Goal: Book appointment/travel/reservation

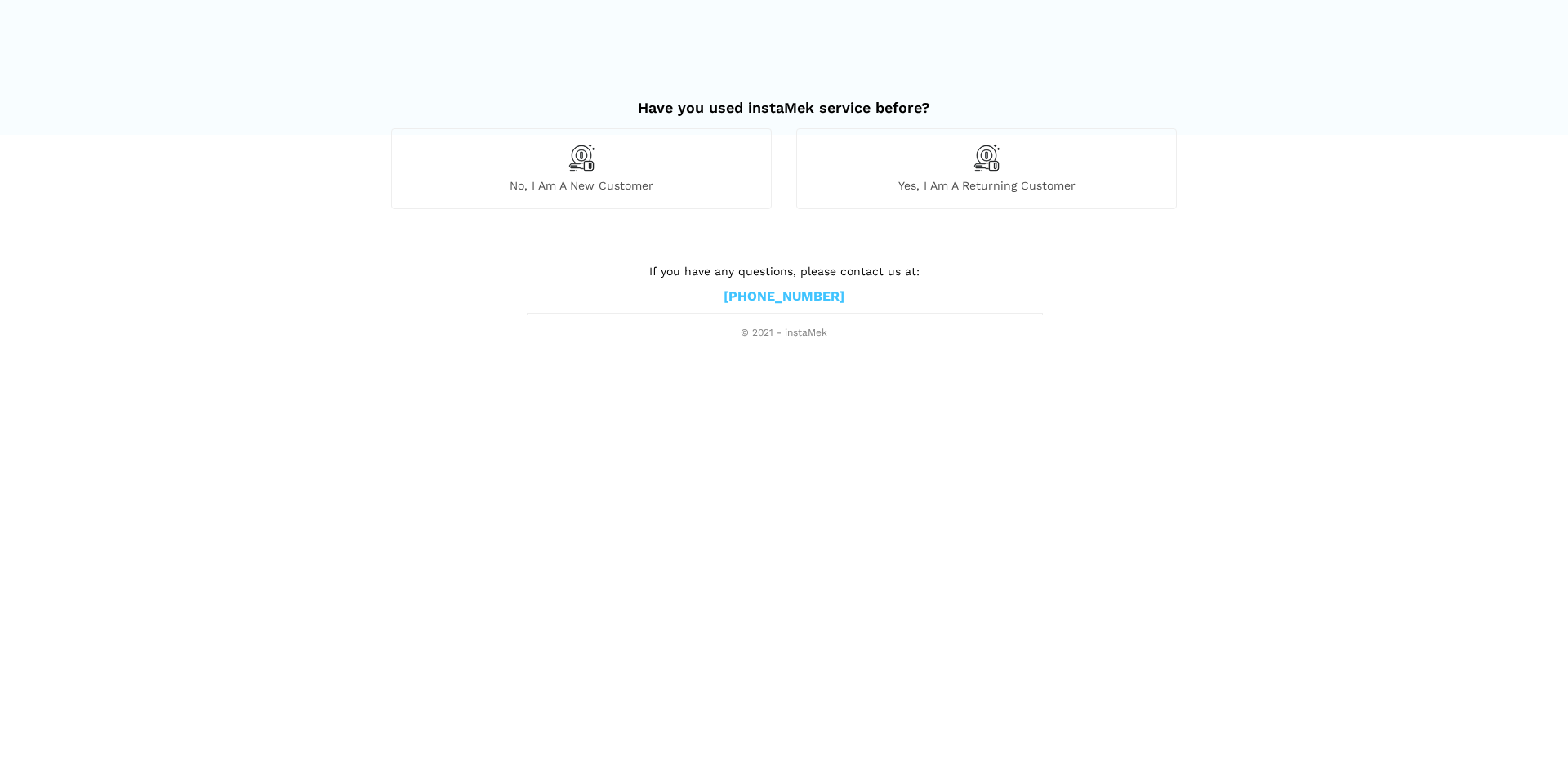
click at [644, 171] on div "No, I am a new customer" at bounding box center [581, 168] width 380 height 80
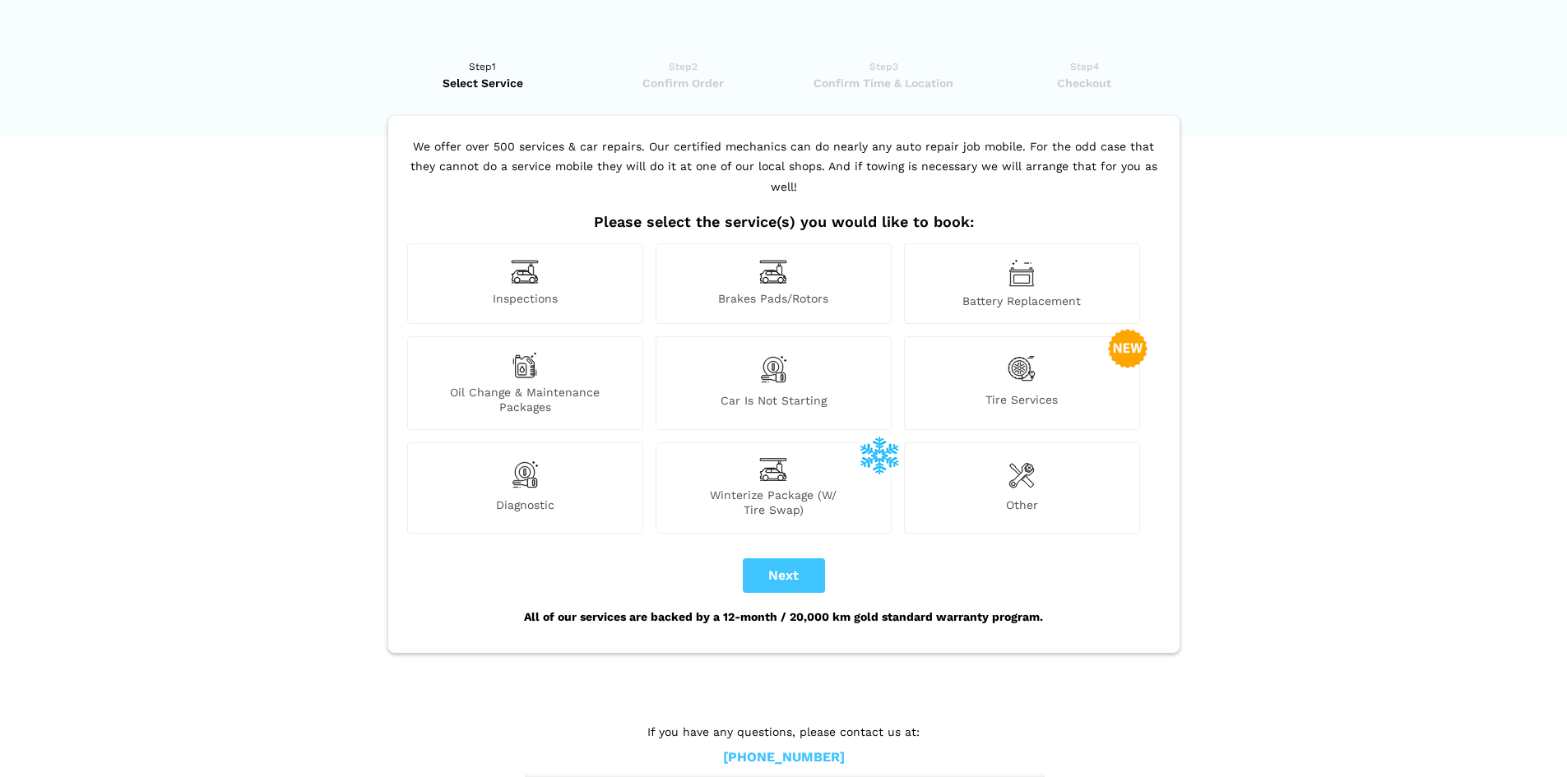
click at [813, 455] on div "Winterize Package (W/ Tire Swap)" at bounding box center [774, 488] width 236 height 90
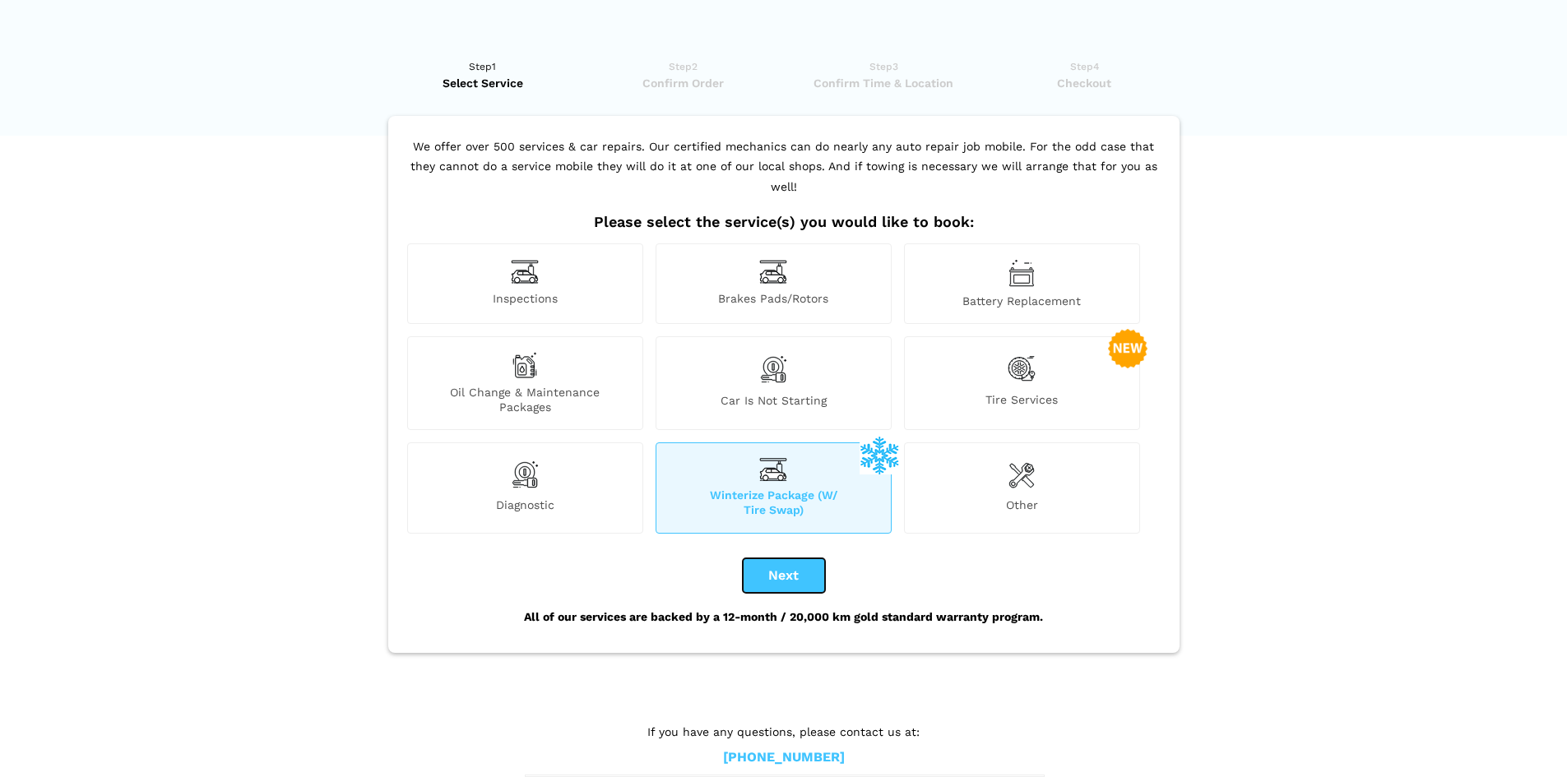
click at [812, 558] on button "Next" at bounding box center [784, 575] width 82 height 35
checkbox input "true"
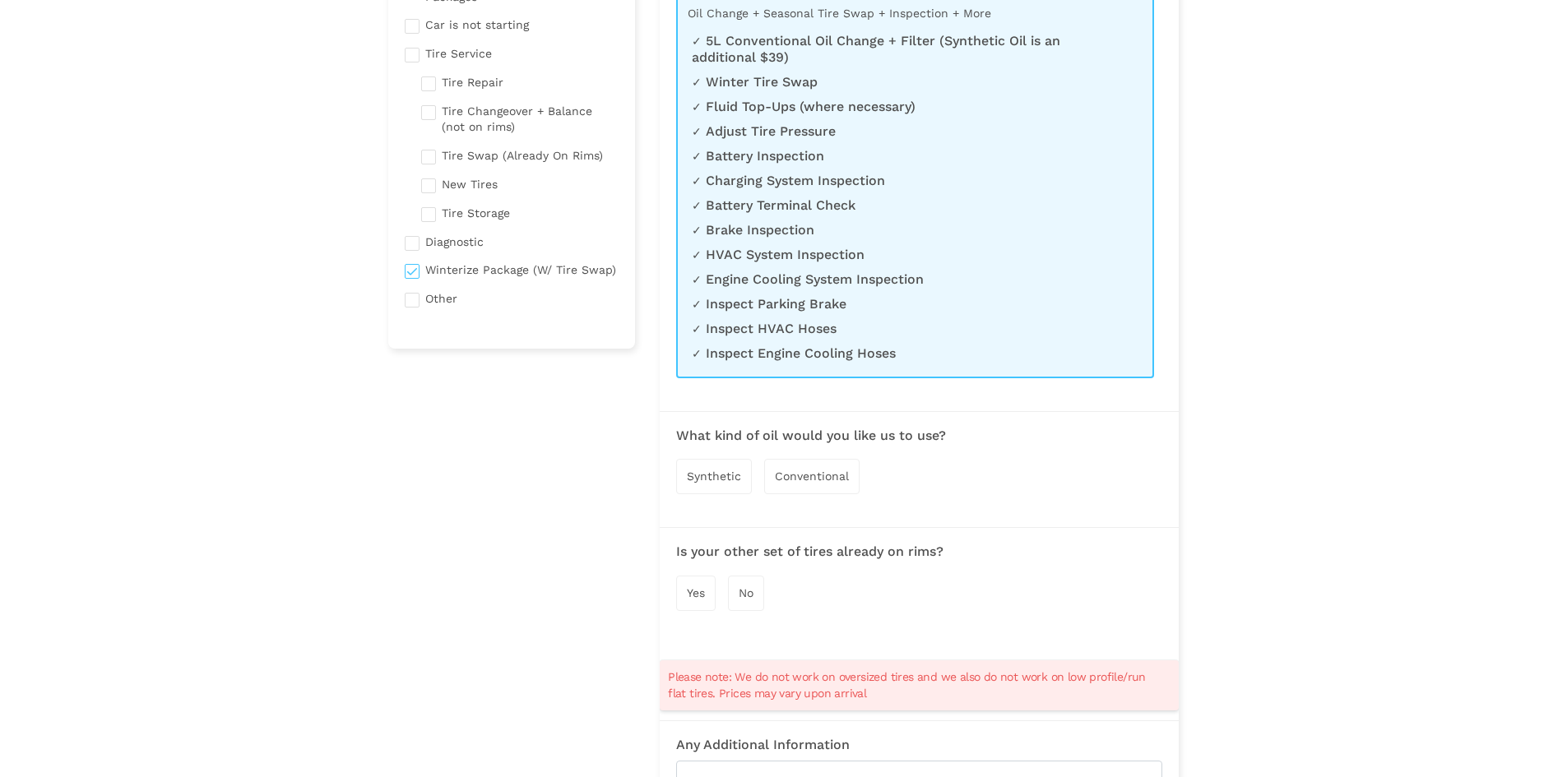
scroll to position [329, 0]
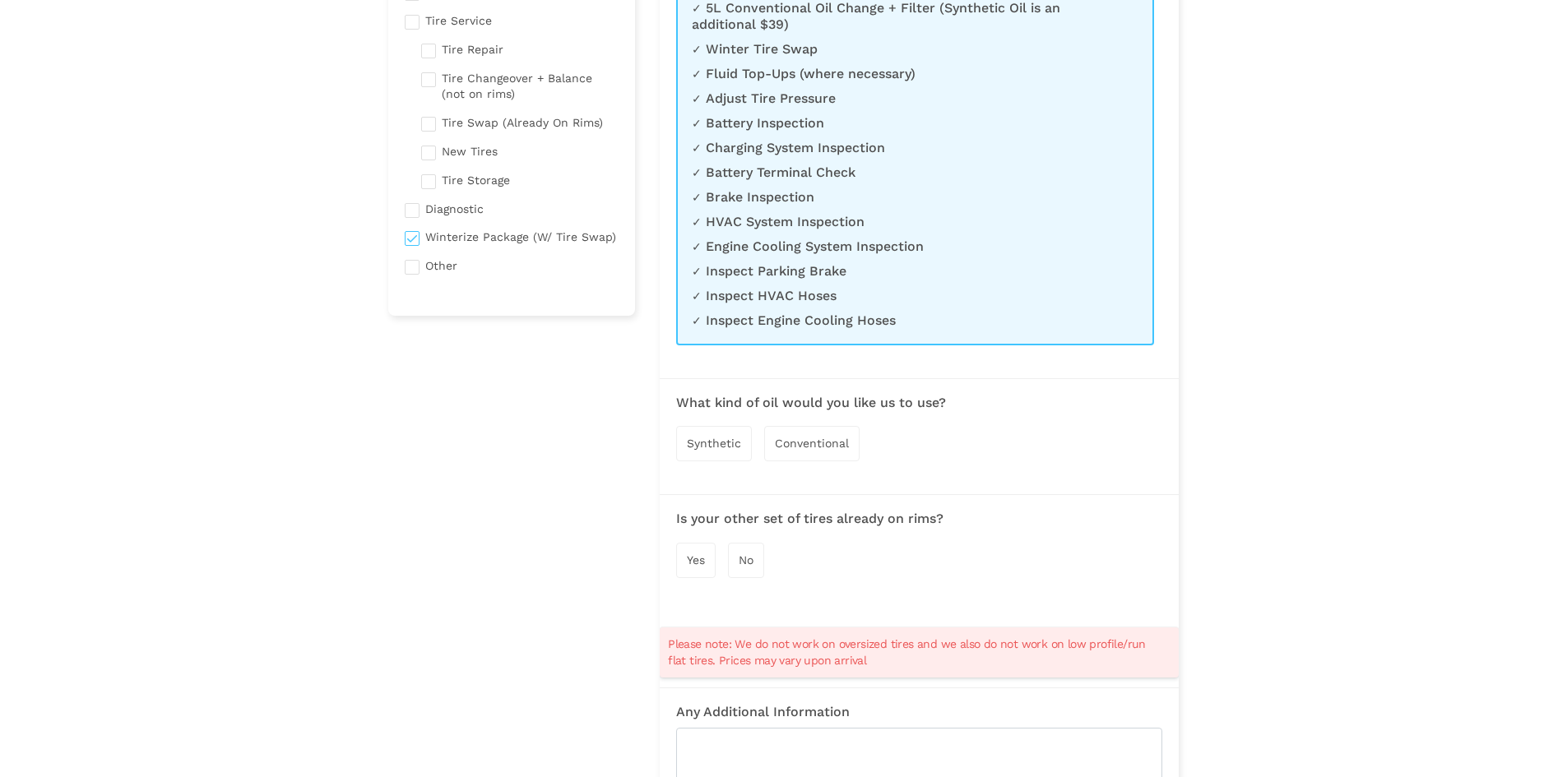
click at [734, 438] on span "Synthetic" at bounding box center [714, 443] width 54 height 13
click at [707, 558] on div "Yes" at bounding box center [695, 561] width 39 height 35
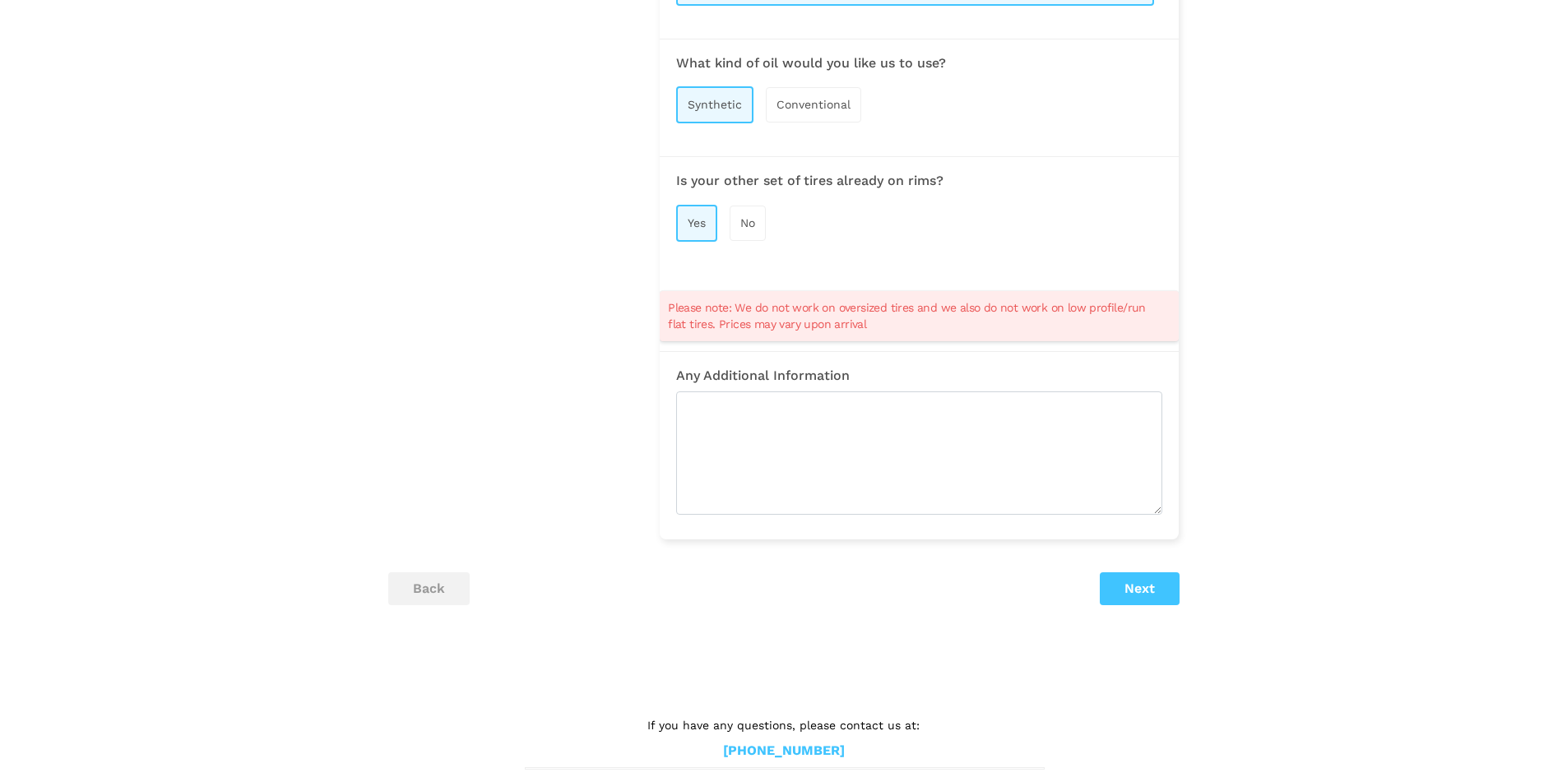
scroll to position [687, 0]
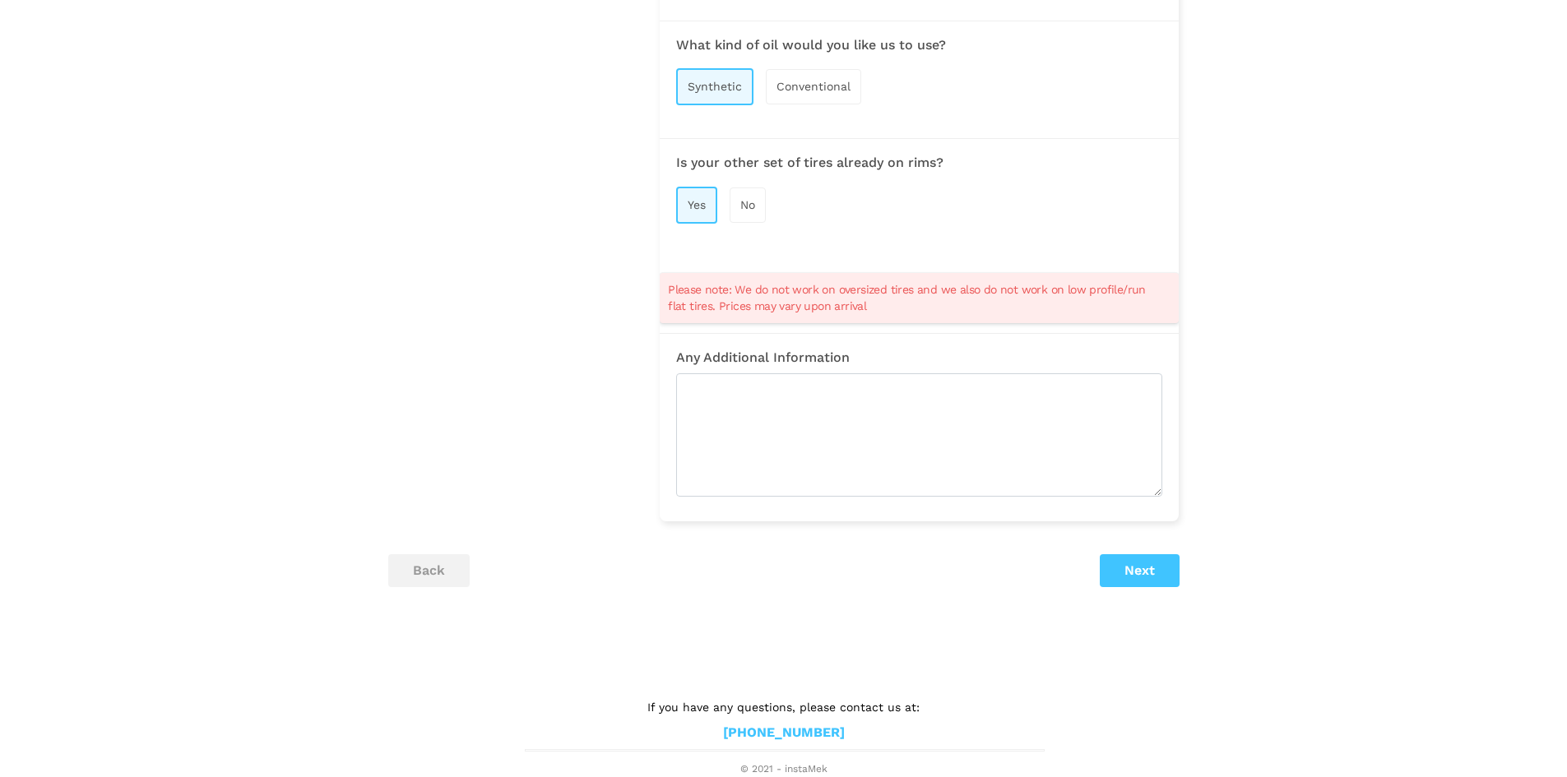
click at [1182, 577] on div "back Next" at bounding box center [784, 570] width 816 height 33
click at [1155, 577] on button "Next" at bounding box center [1140, 570] width 80 height 33
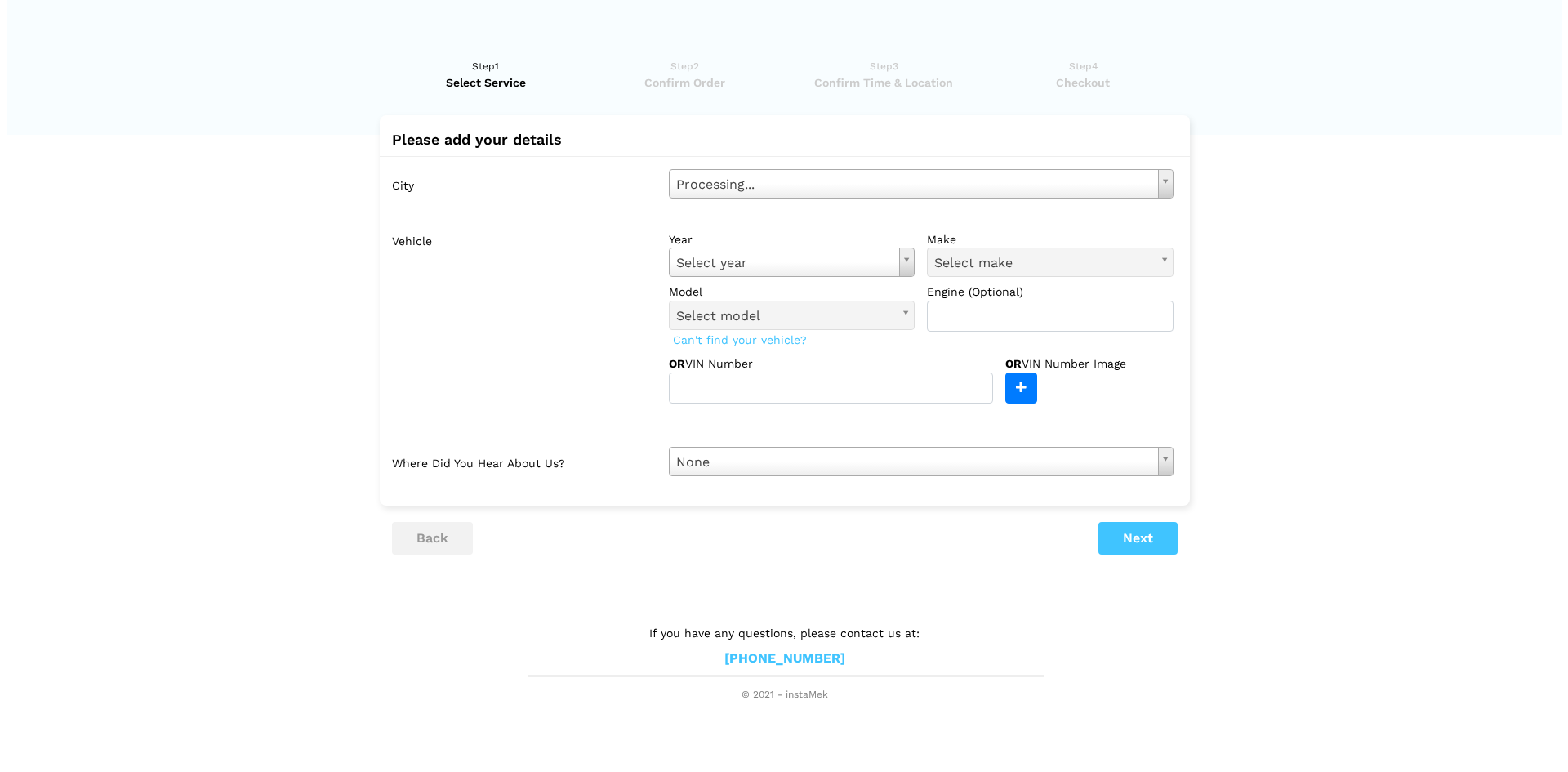
scroll to position [0, 0]
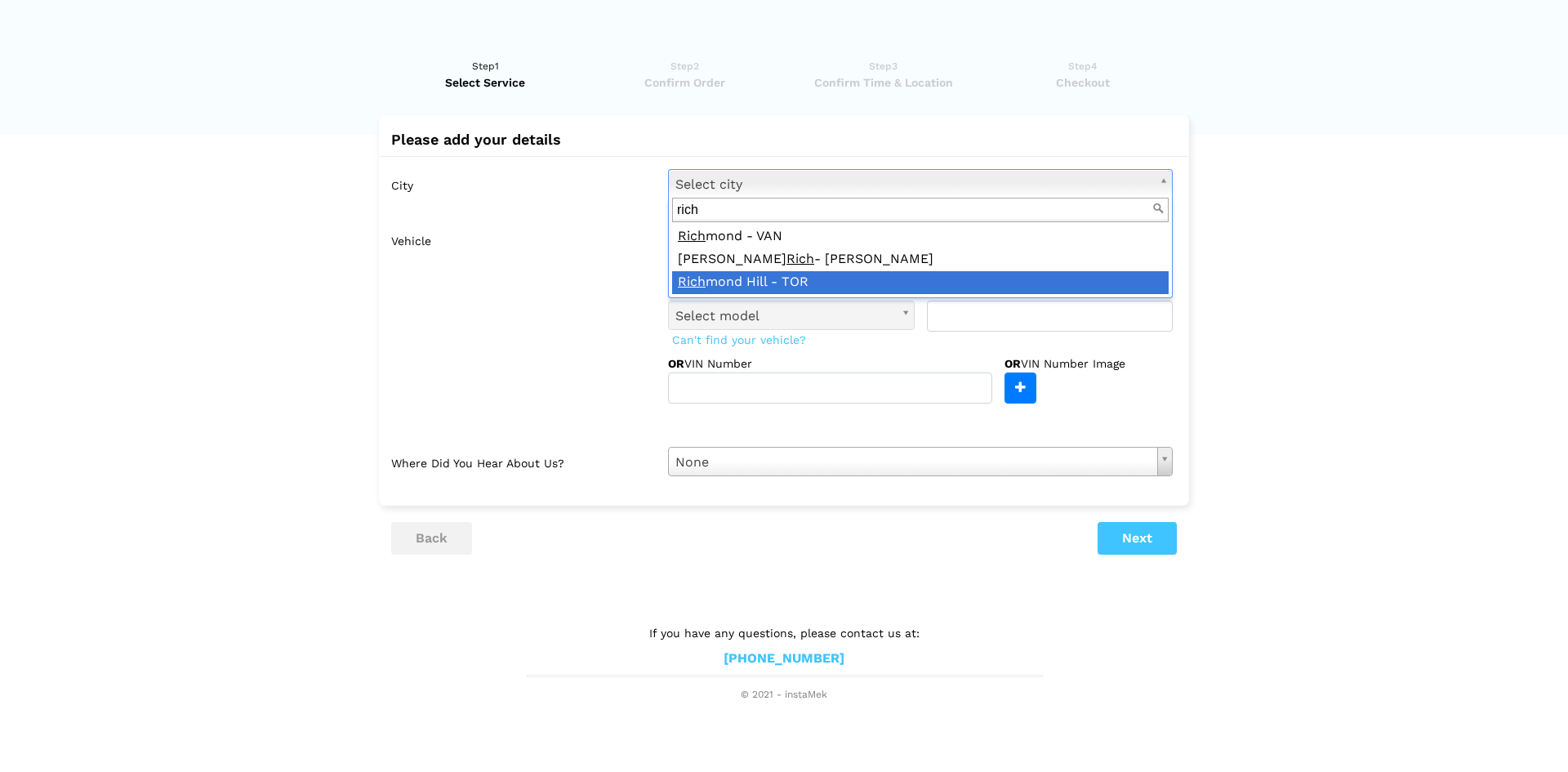
type input "rich"
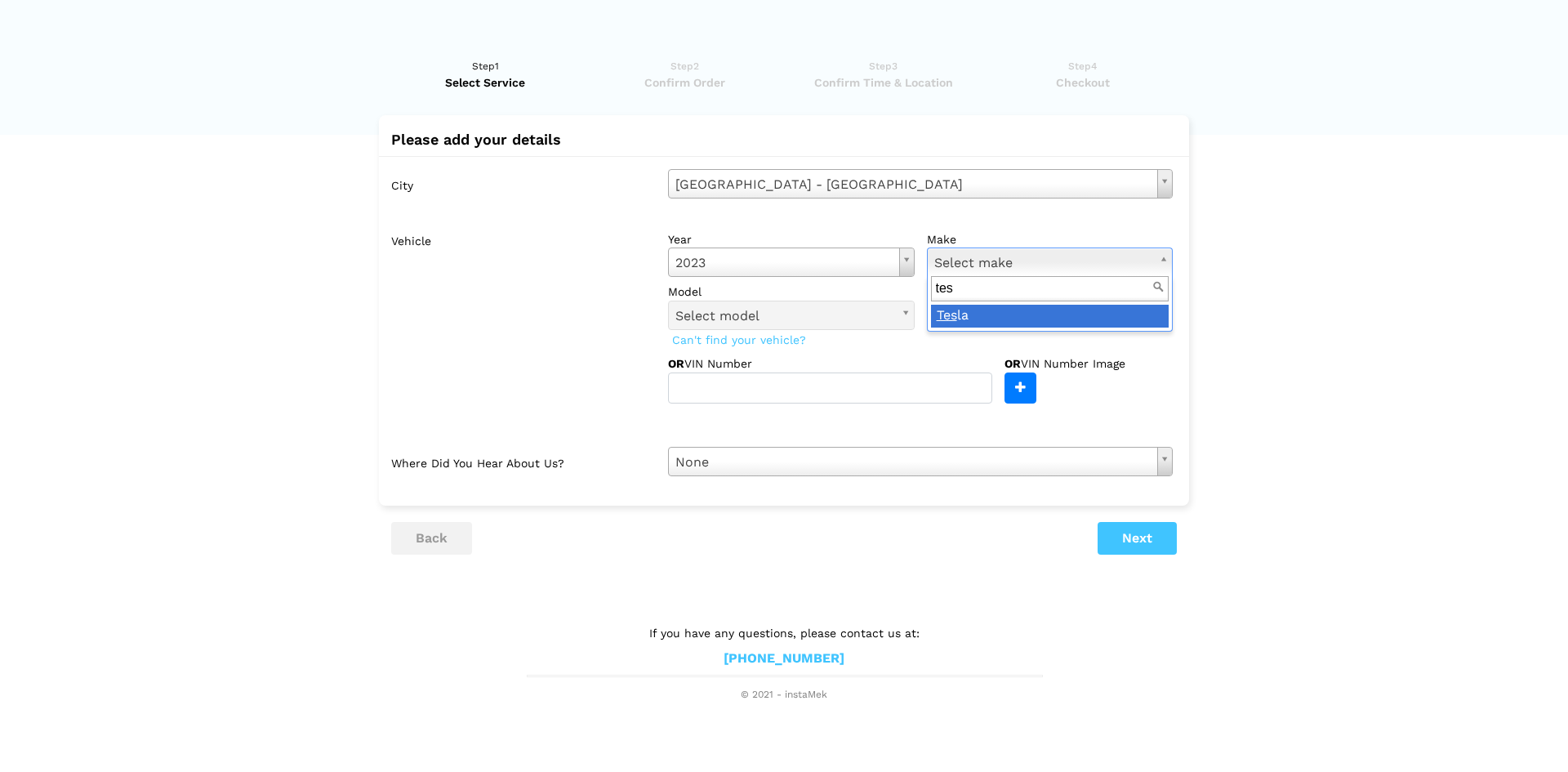
type input "tes"
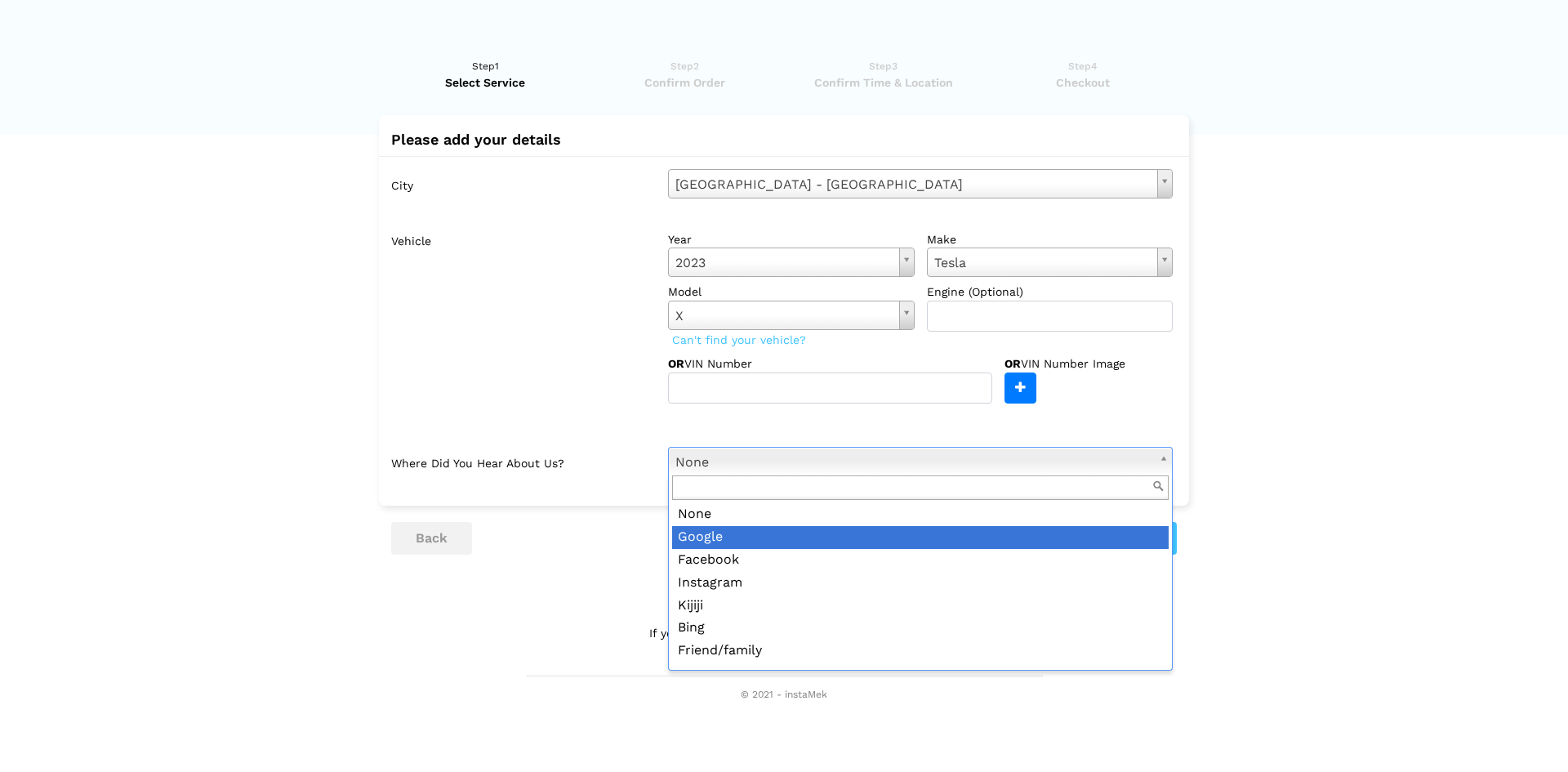
drag, startPoint x: 938, startPoint y: 518, endPoint x: 936, endPoint y: 534, distance: 16.1
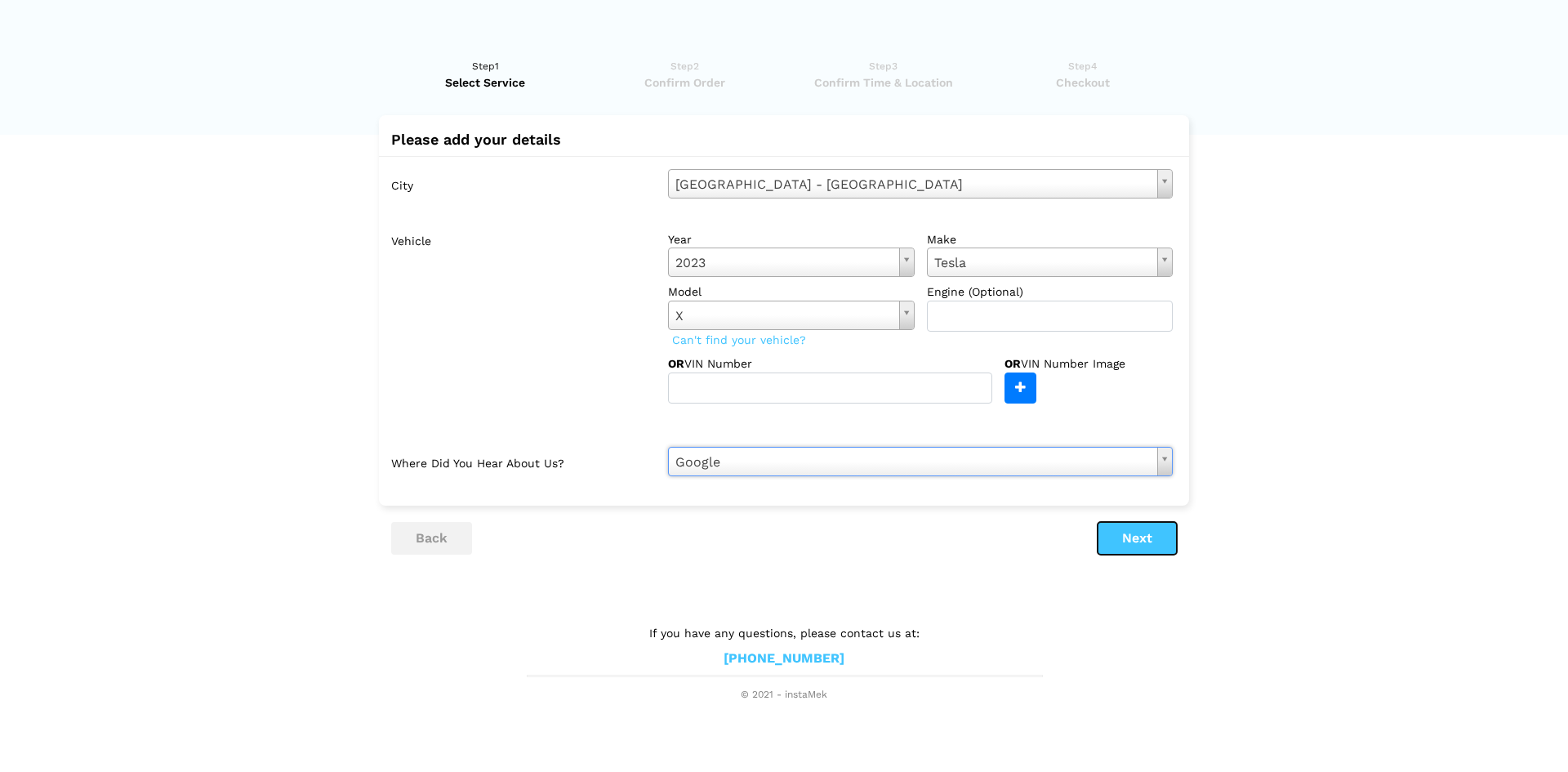
click at [1105, 543] on button "Next" at bounding box center [1137, 539] width 79 height 33
